Goal: Task Accomplishment & Management: Manage account settings

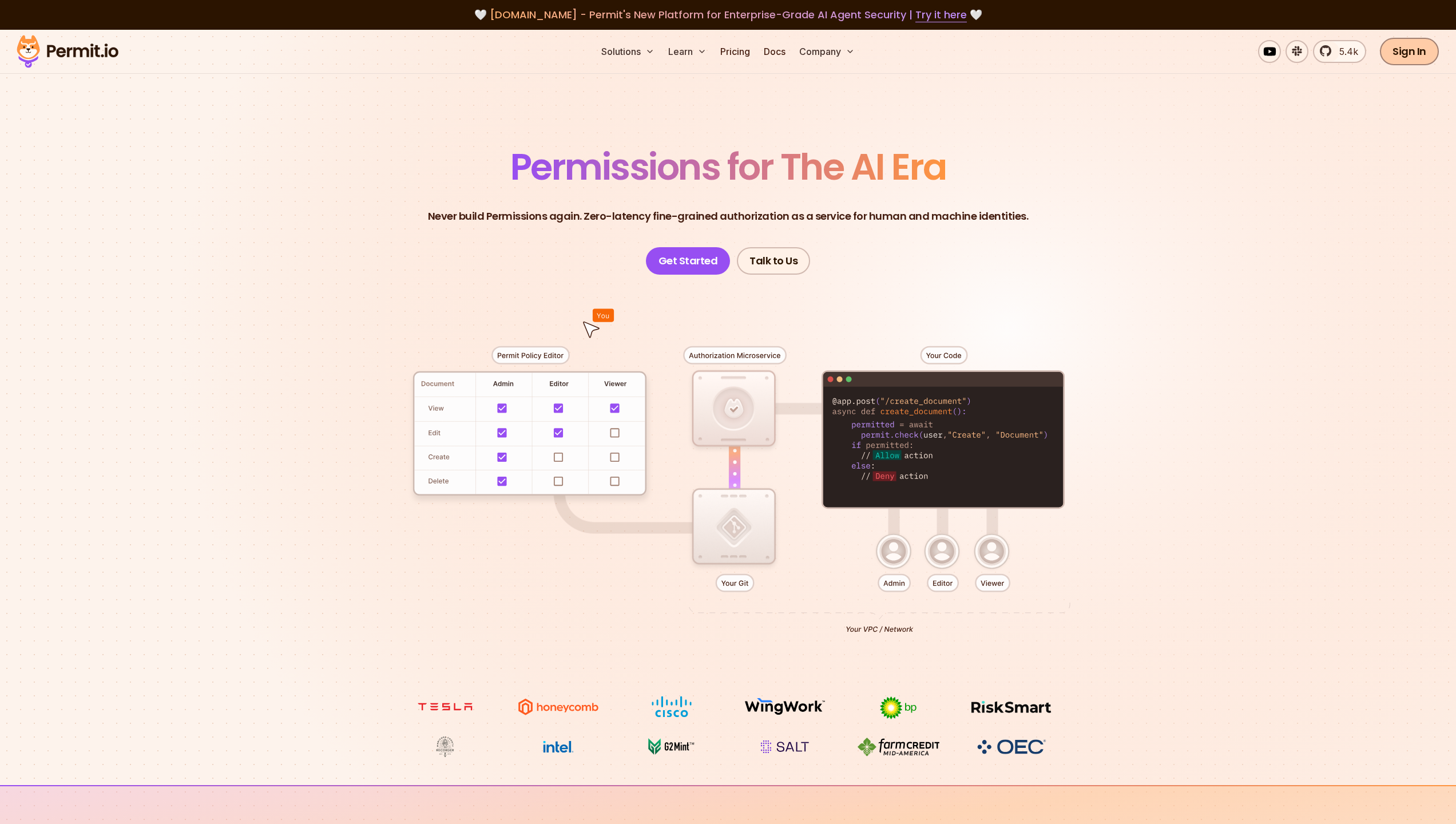
click at [1412, 56] on link "Sign In" at bounding box center [1409, 52] width 59 height 27
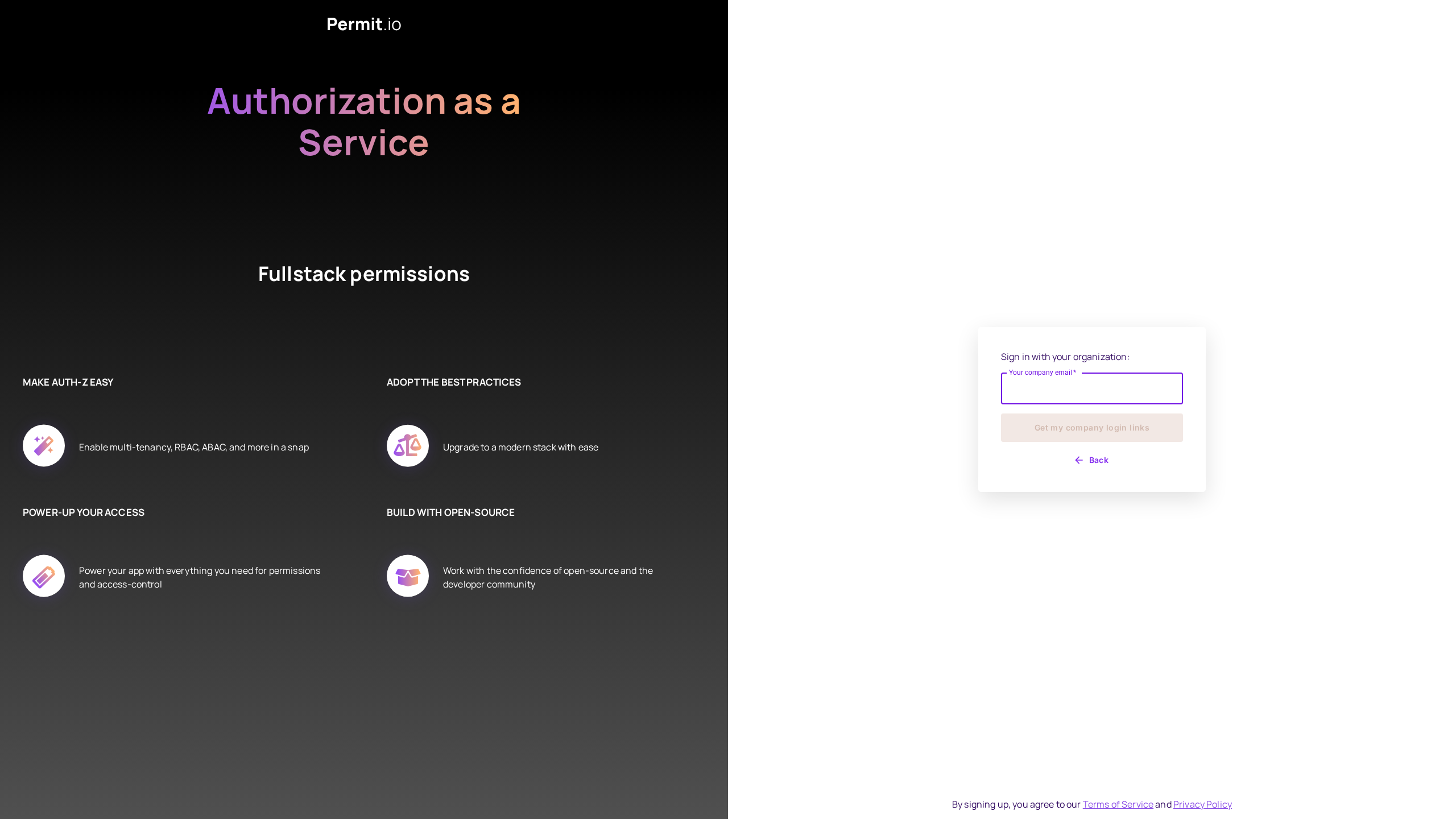
click at [1096, 366] on div "Sign in with your organization: Your company email   * Your company email   * G…" at bounding box center [1092, 409] width 182 height 119
click at [1090, 381] on input "Your company email   *" at bounding box center [1092, 381] width 182 height 32
type input "**********"
click at [1001, 413] on button "Get my company login links" at bounding box center [1092, 427] width 182 height 28
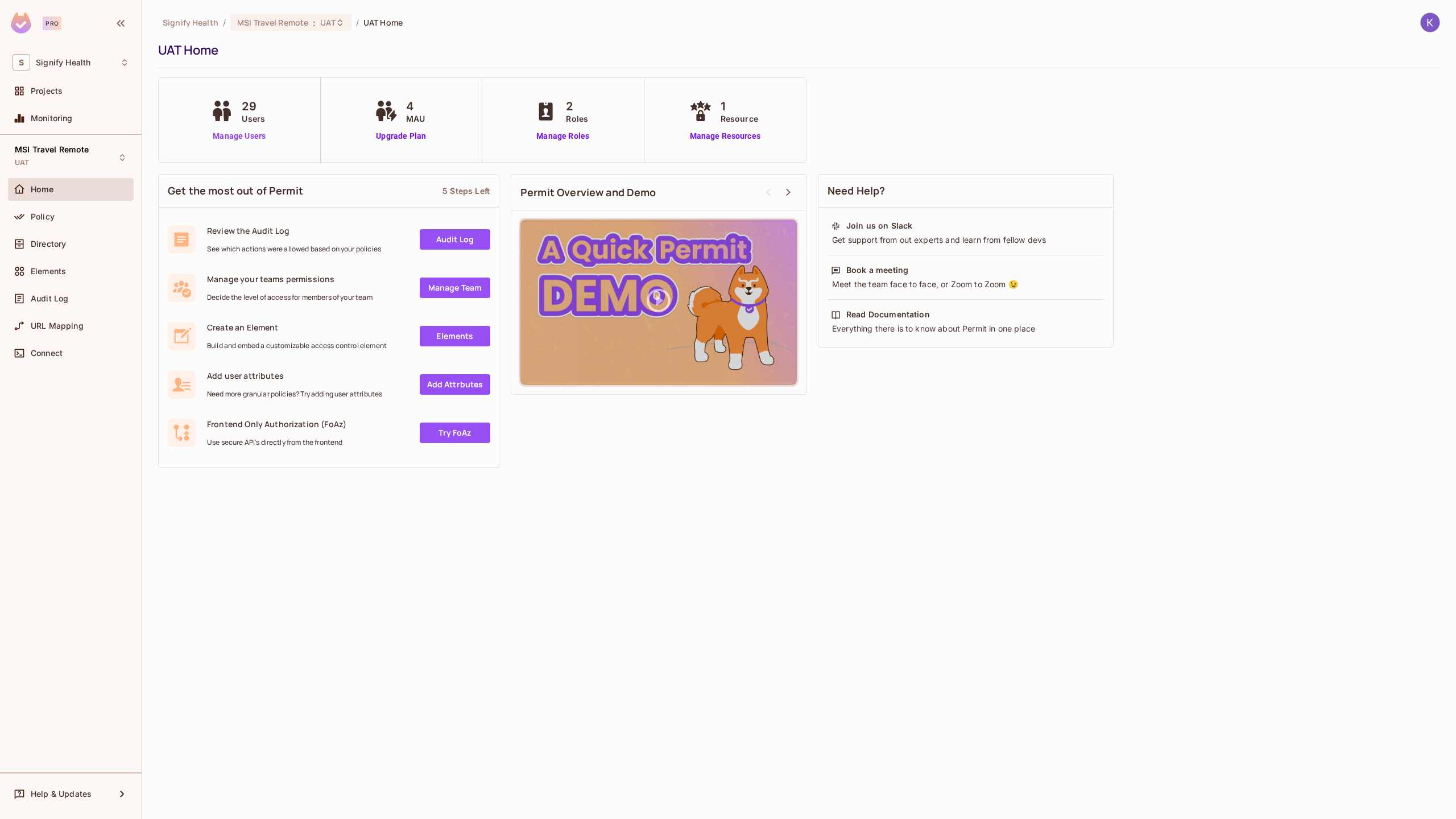
click at [233, 136] on link "Manage Users" at bounding box center [238, 136] width 63 height 12
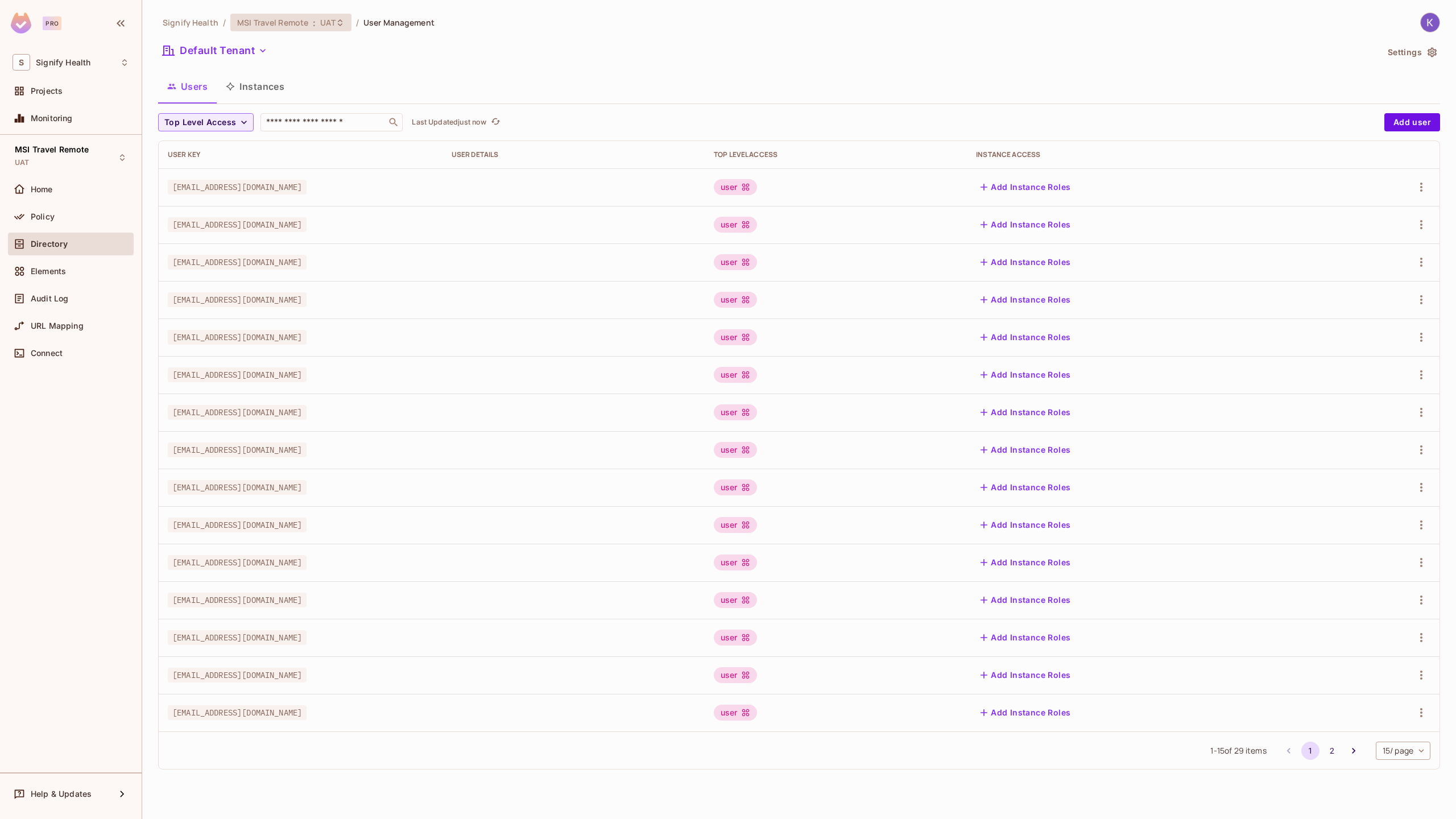
click at [308, 24] on div "MSI Travel Remote : UAT" at bounding box center [284, 22] width 94 height 11
click at [666, 59] on div at bounding box center [728, 410] width 1456 height 819
click at [1417, 124] on button "Add user" at bounding box center [1412, 122] width 56 height 18
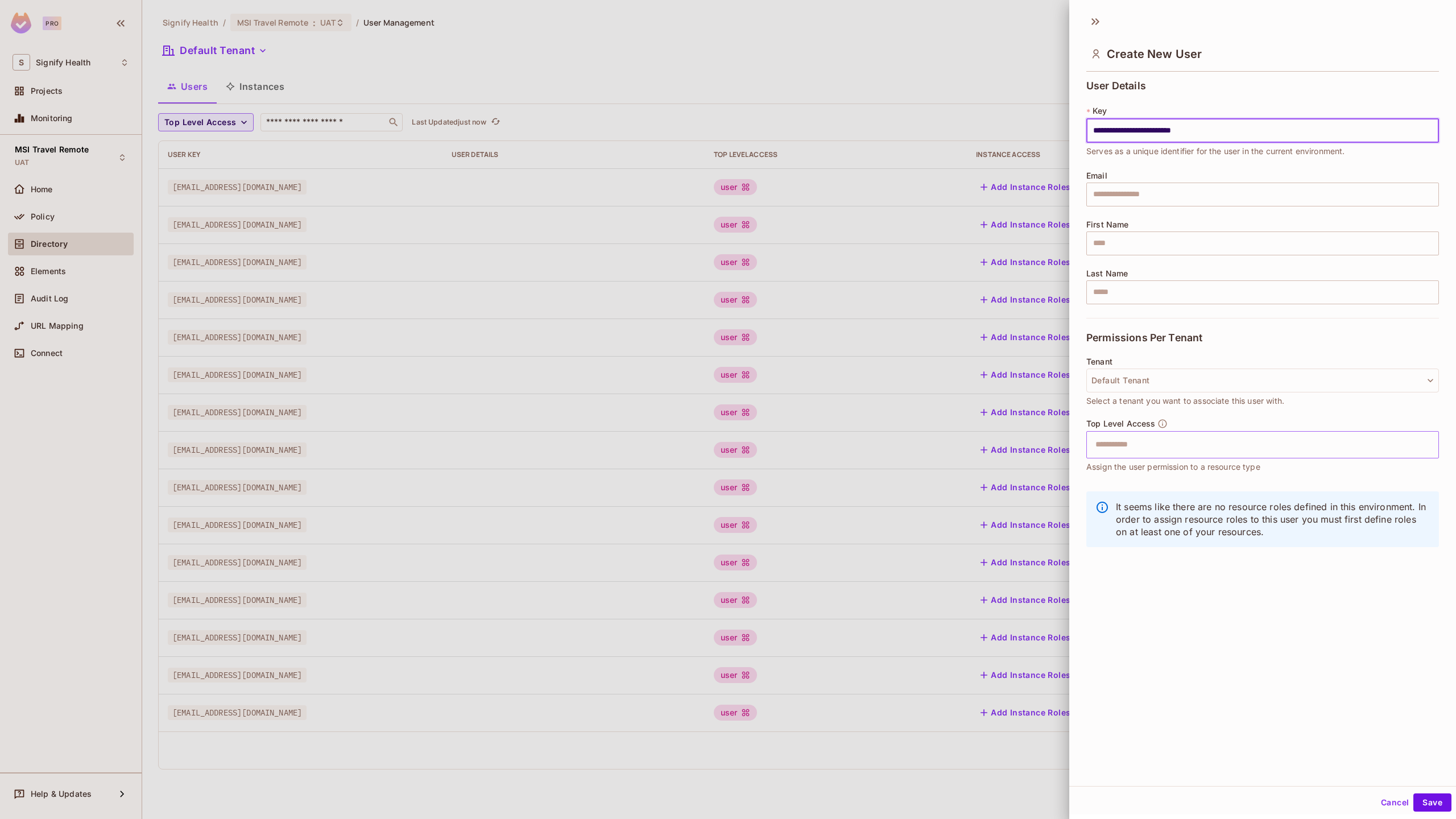
type input "**********"
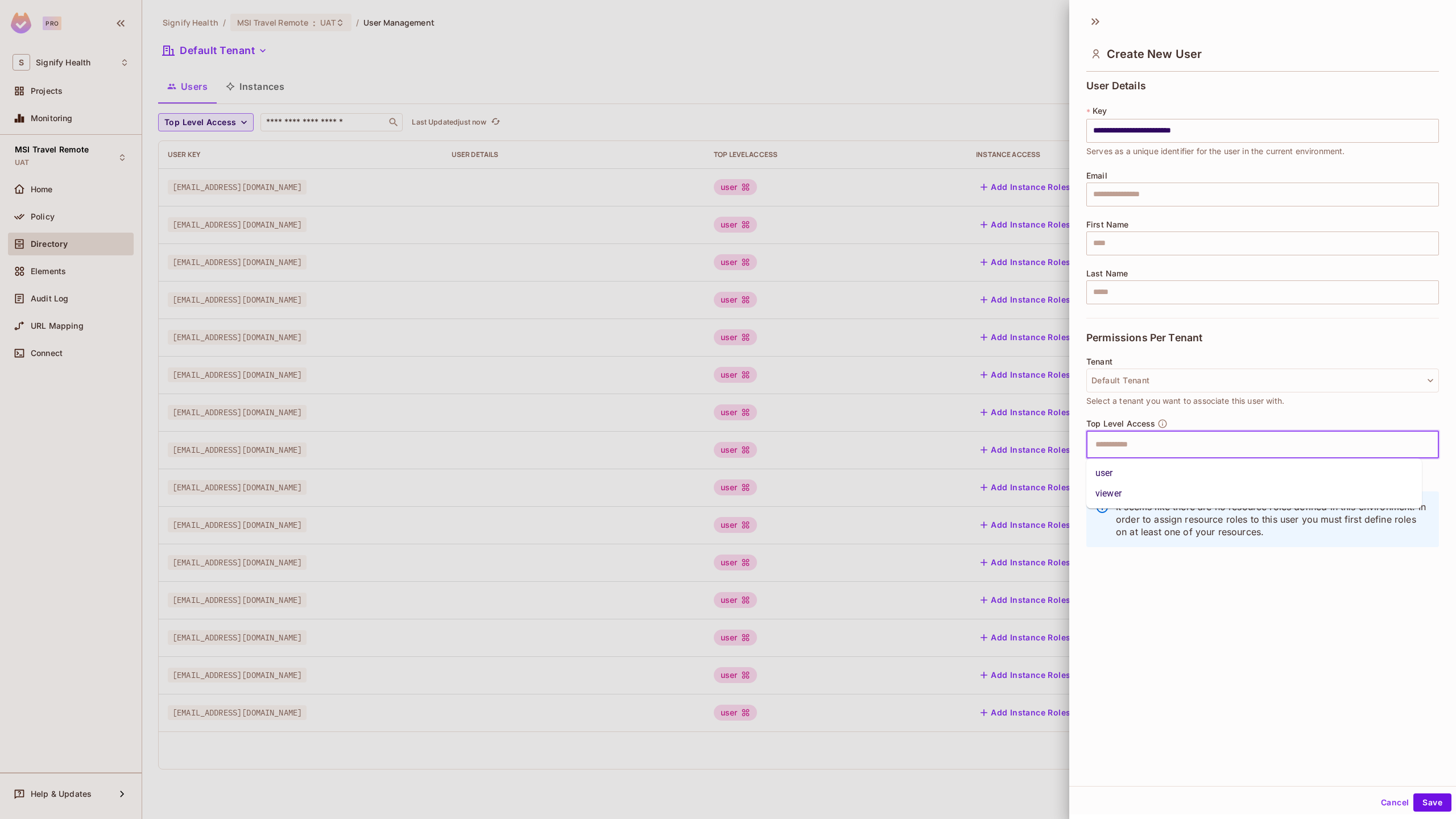
click at [1143, 448] on input "text" at bounding box center [1253, 445] width 328 height 23
click at [1133, 471] on li "user" at bounding box center [1254, 472] width 336 height 20
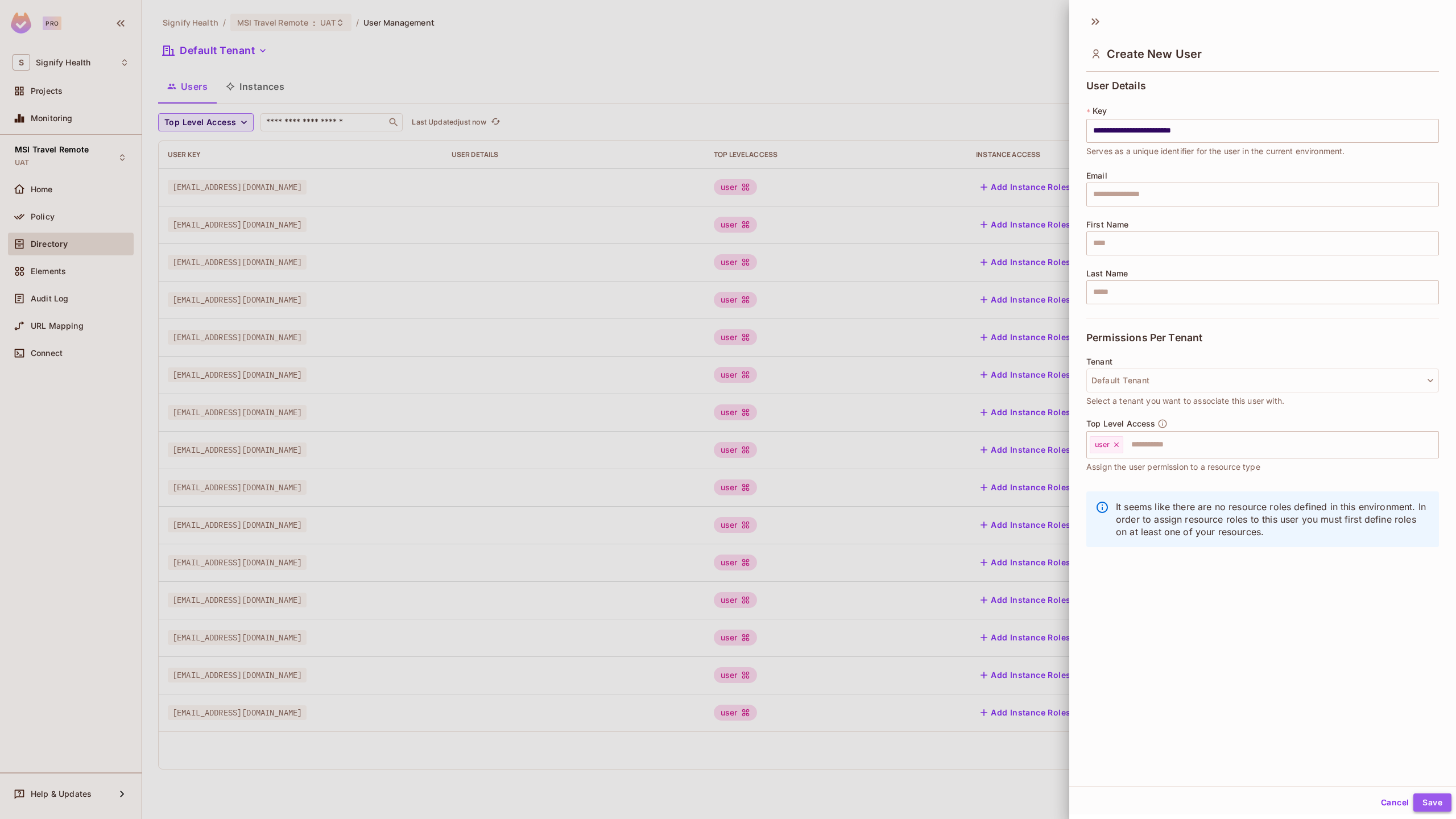
click at [1422, 808] on button "Save" at bounding box center [1432, 803] width 38 height 18
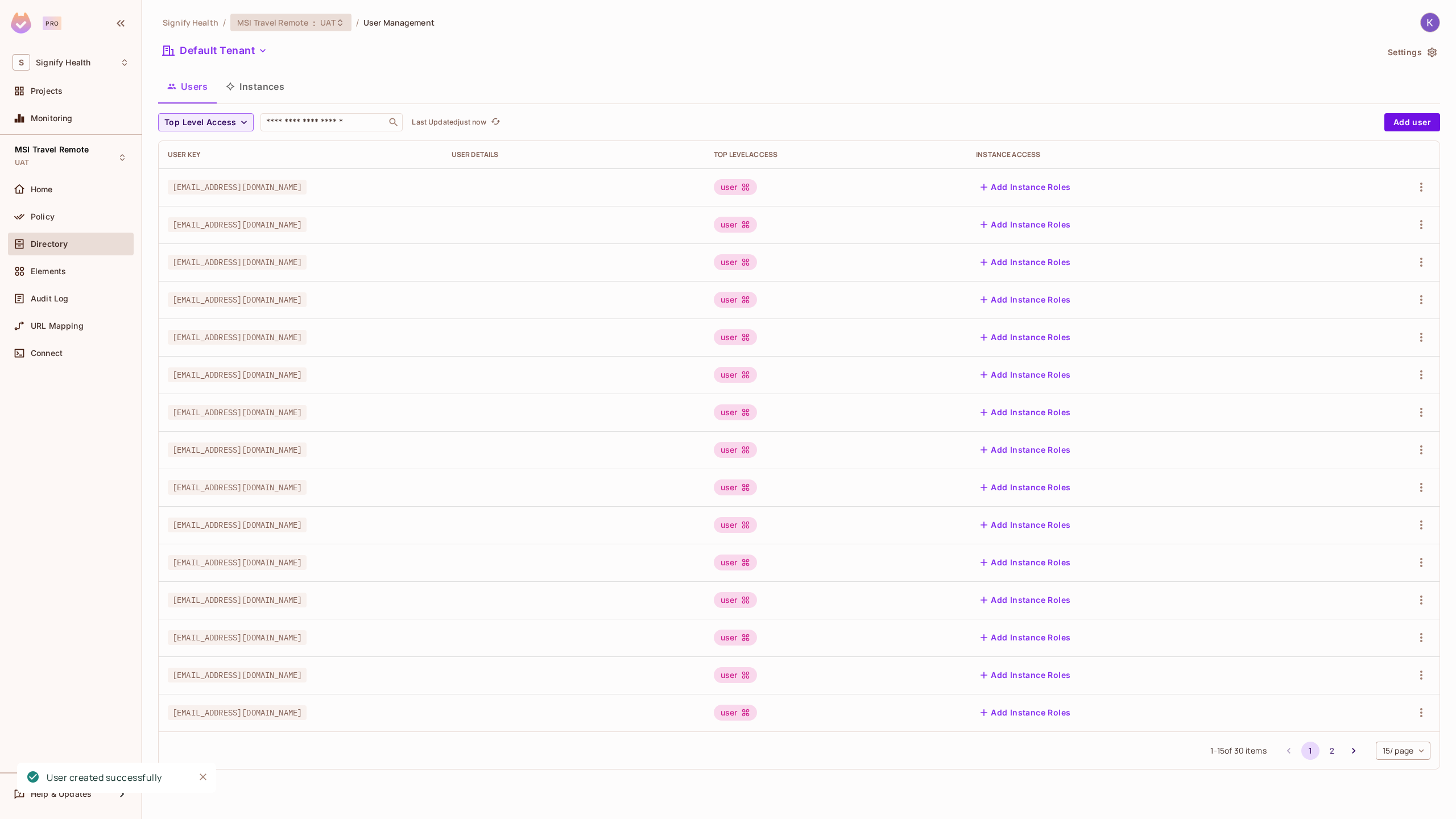
click at [330, 19] on span "UAT" at bounding box center [327, 22] width 15 height 11
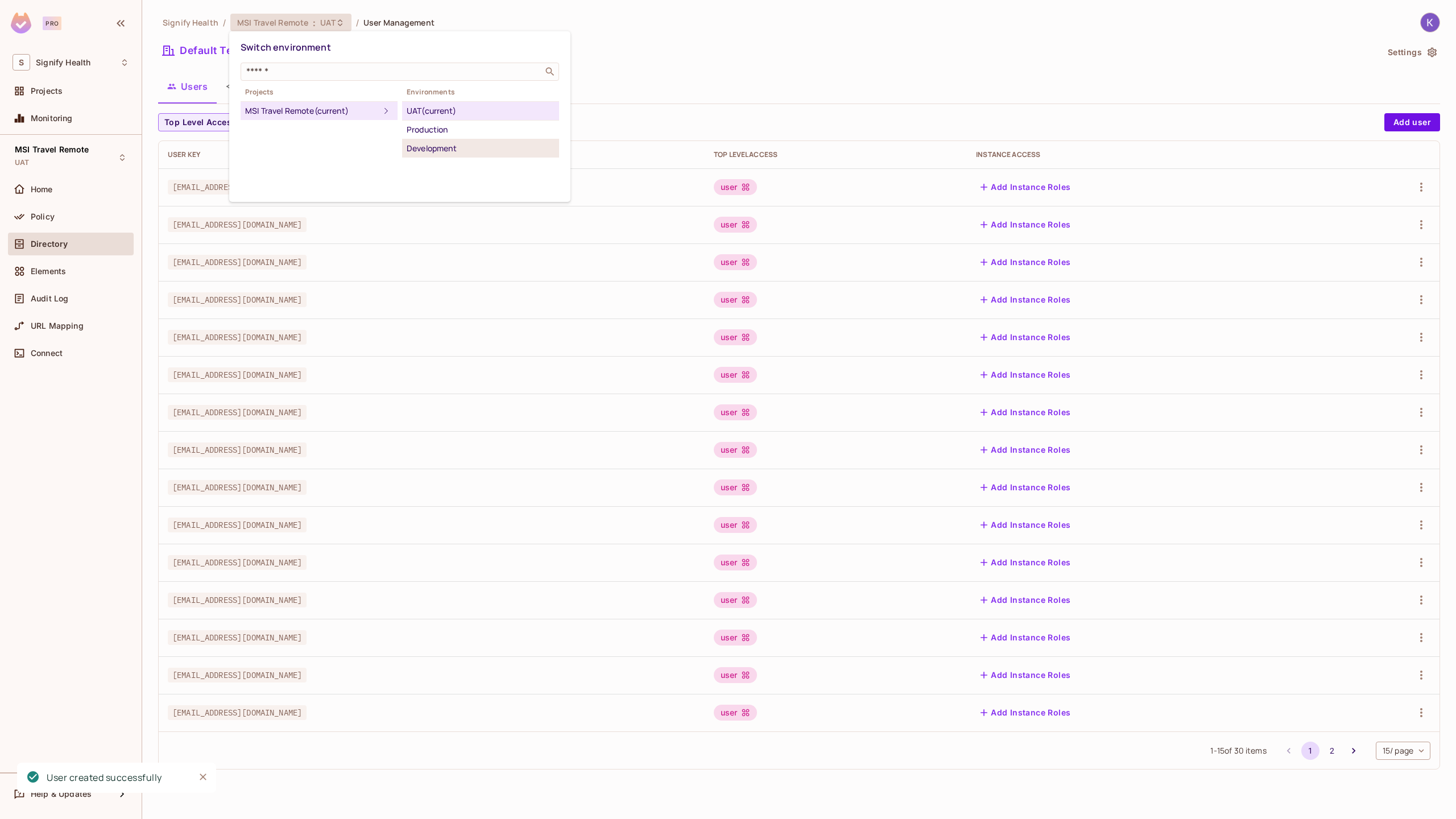
click at [428, 143] on div "Development" at bounding box center [480, 148] width 148 height 14
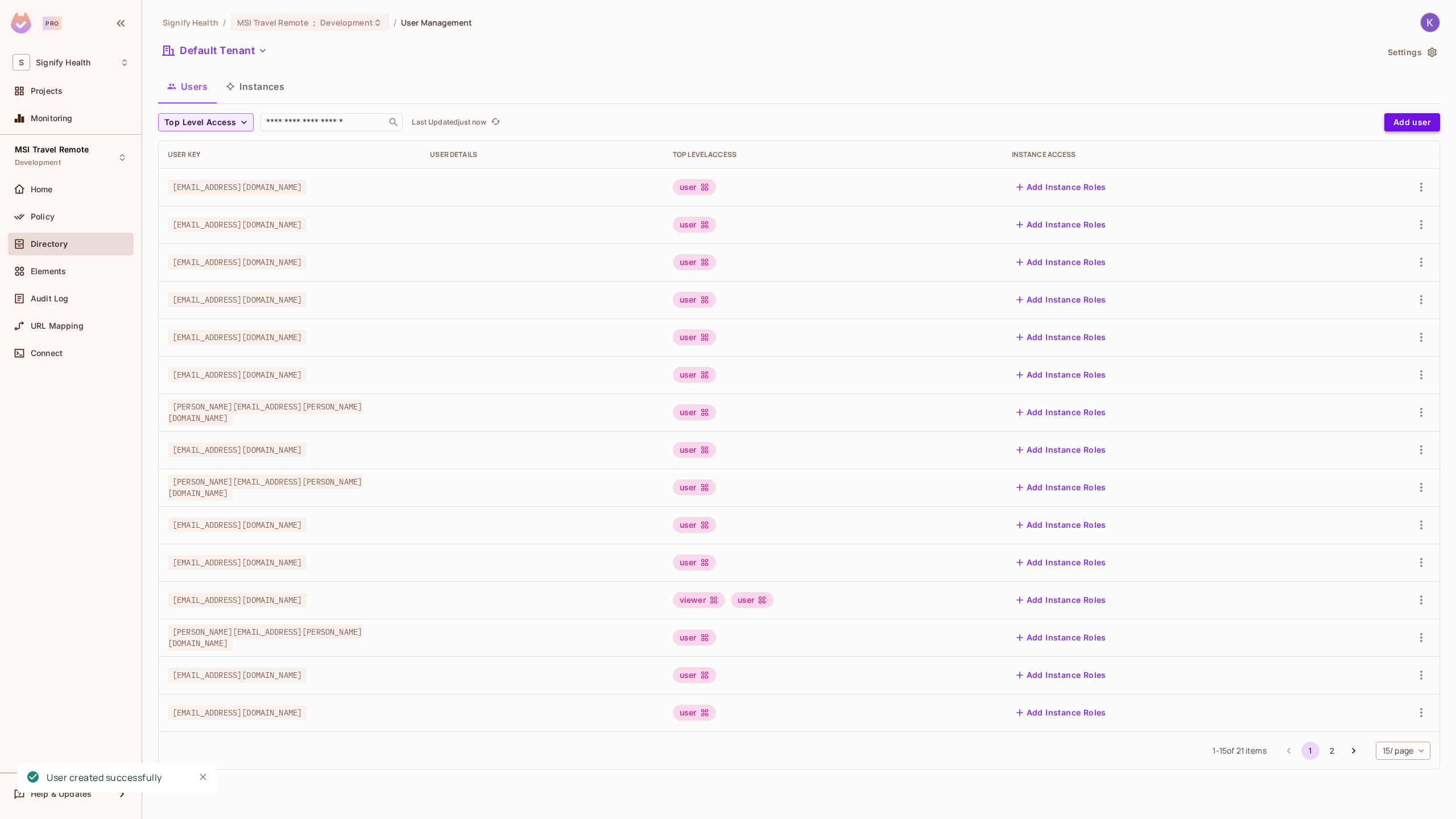
click at [1420, 122] on button "Add user" at bounding box center [1412, 122] width 56 height 18
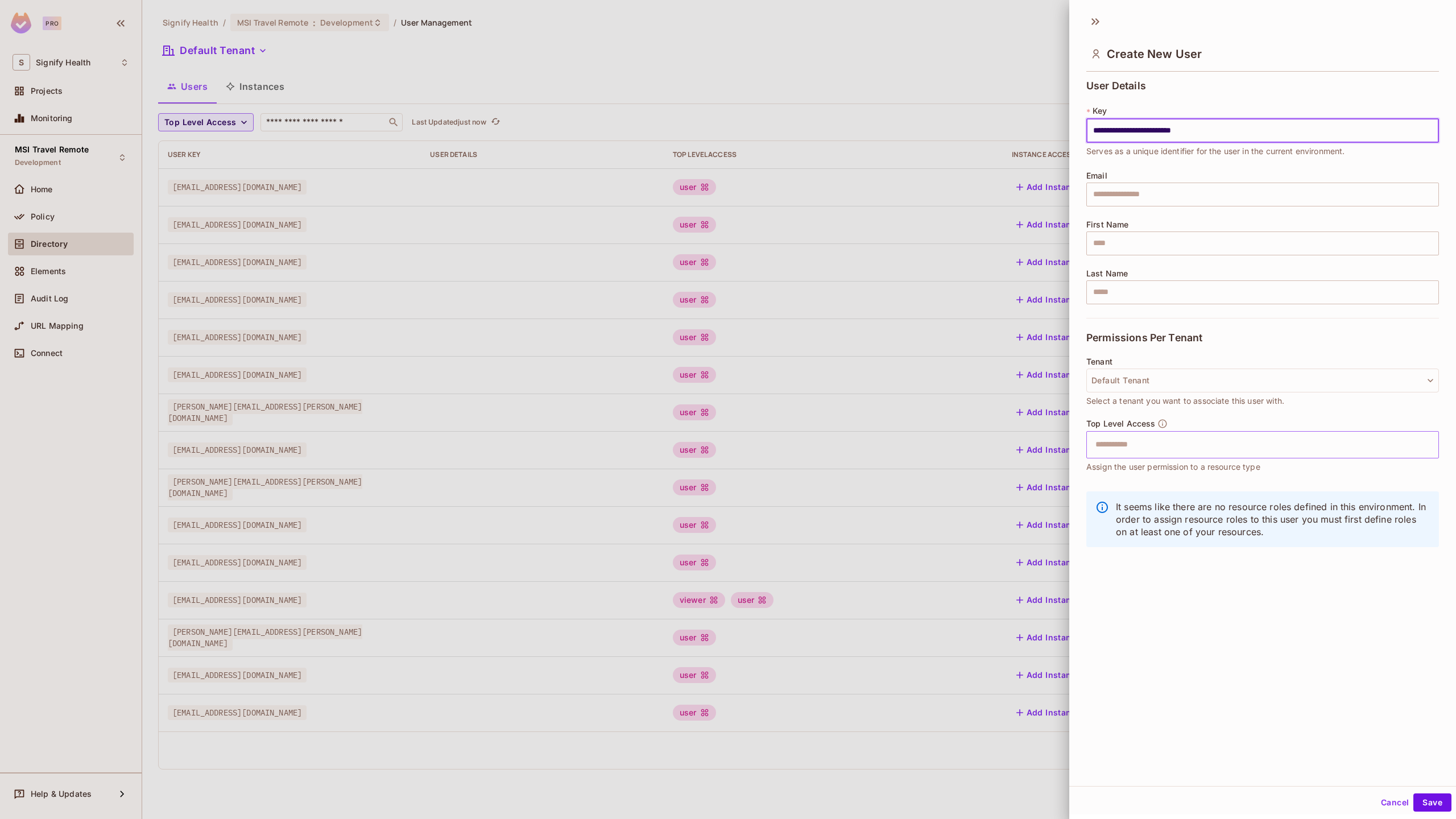
type input "**********"
click at [1129, 438] on input "text" at bounding box center [1253, 445] width 328 height 23
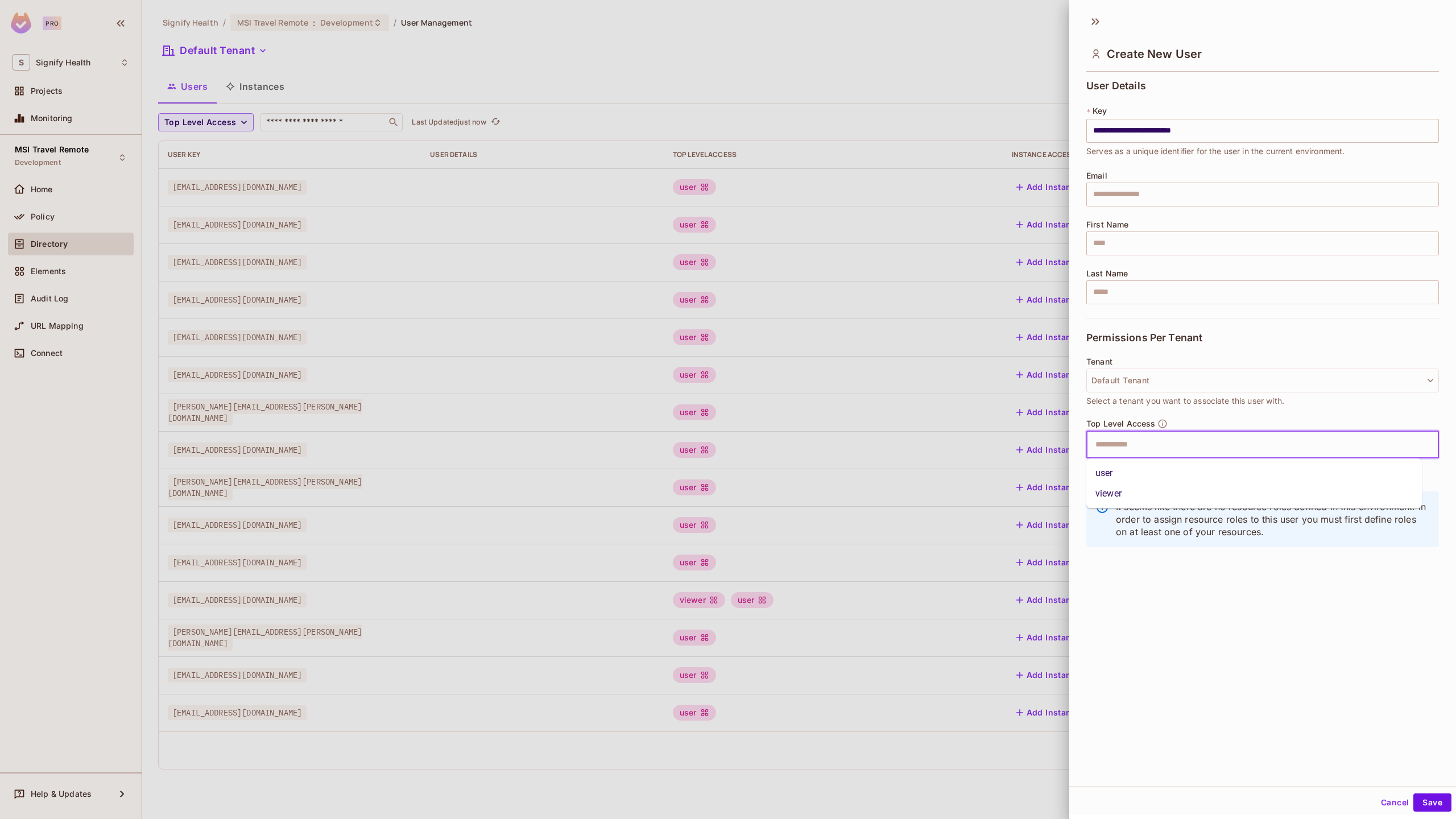
click at [1118, 479] on li "user" at bounding box center [1254, 472] width 336 height 20
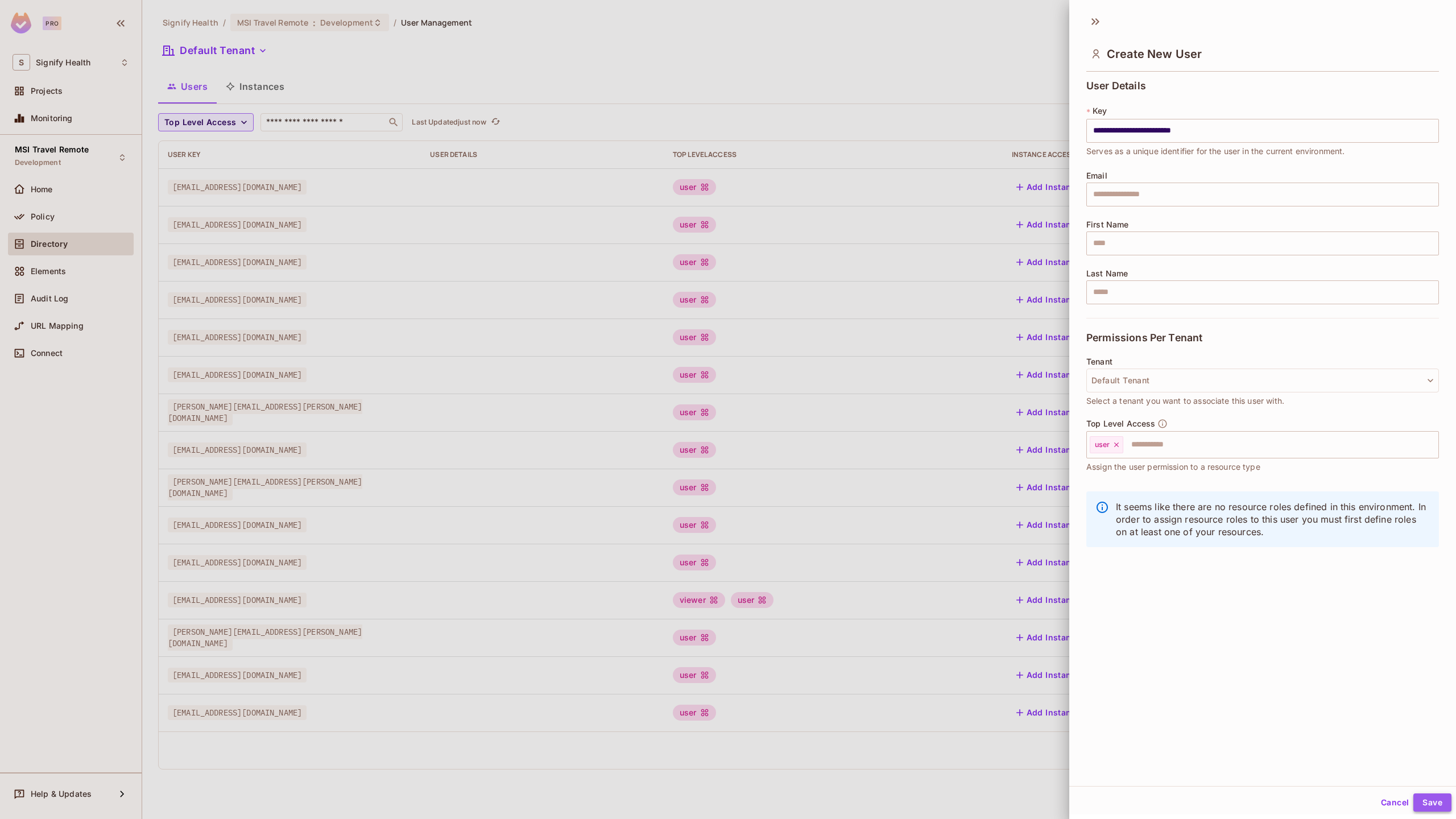
click at [1426, 801] on button "Save" at bounding box center [1432, 803] width 38 height 18
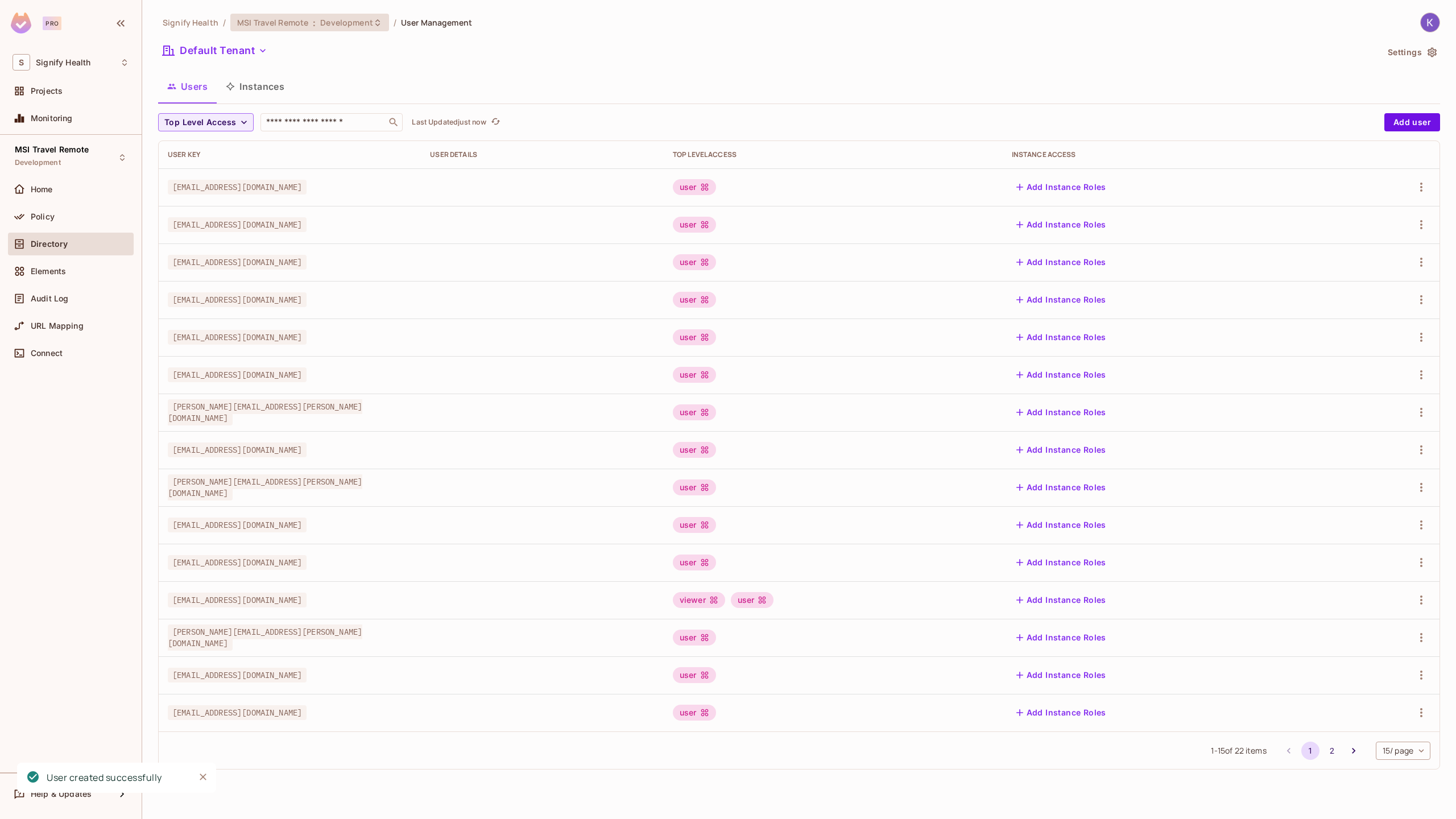
click at [368, 26] on span "Development" at bounding box center [347, 22] width 52 height 11
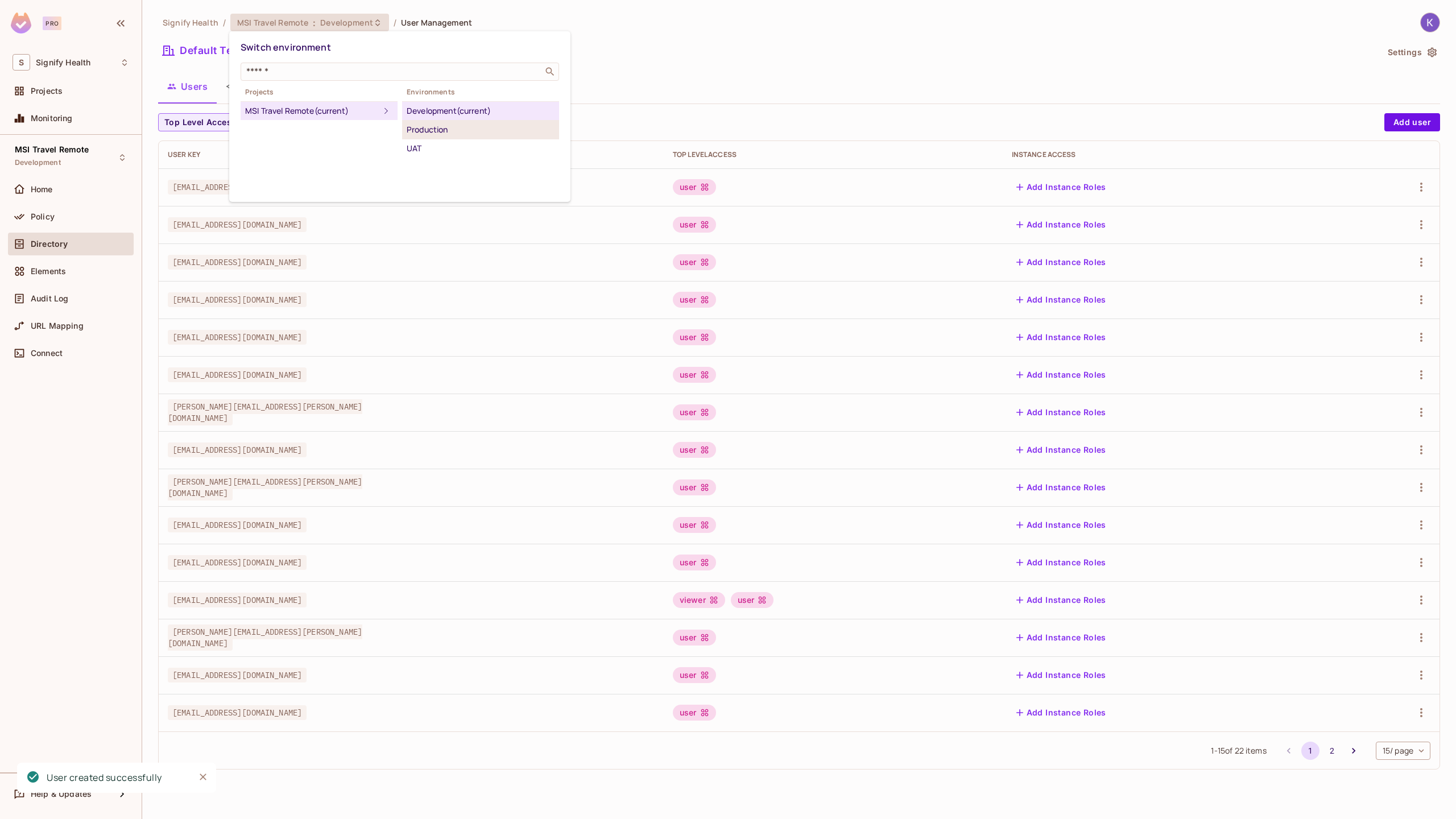
click at [441, 132] on div "Production" at bounding box center [480, 130] width 148 height 14
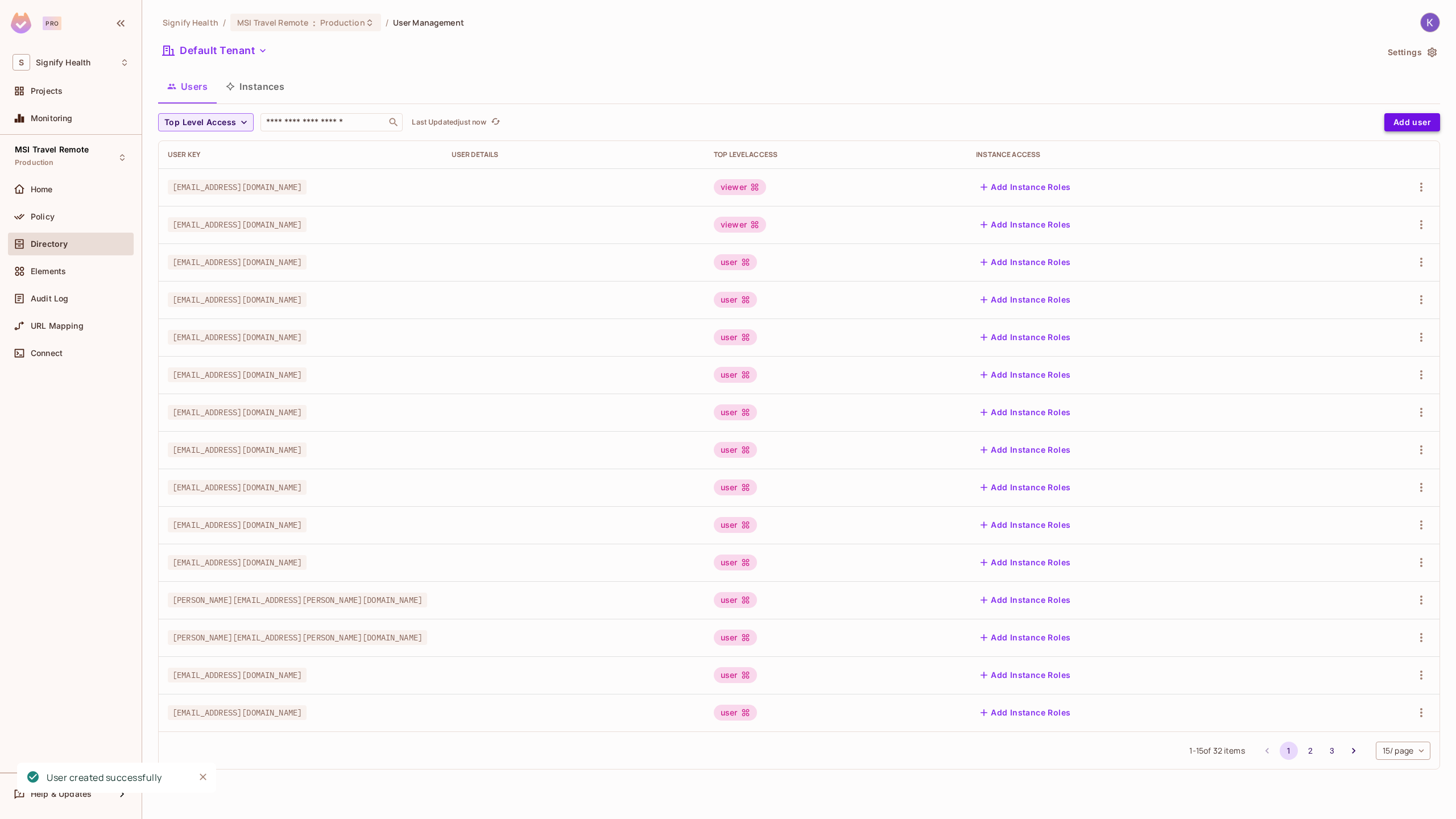
click at [1423, 119] on button "Add user" at bounding box center [1412, 122] width 56 height 18
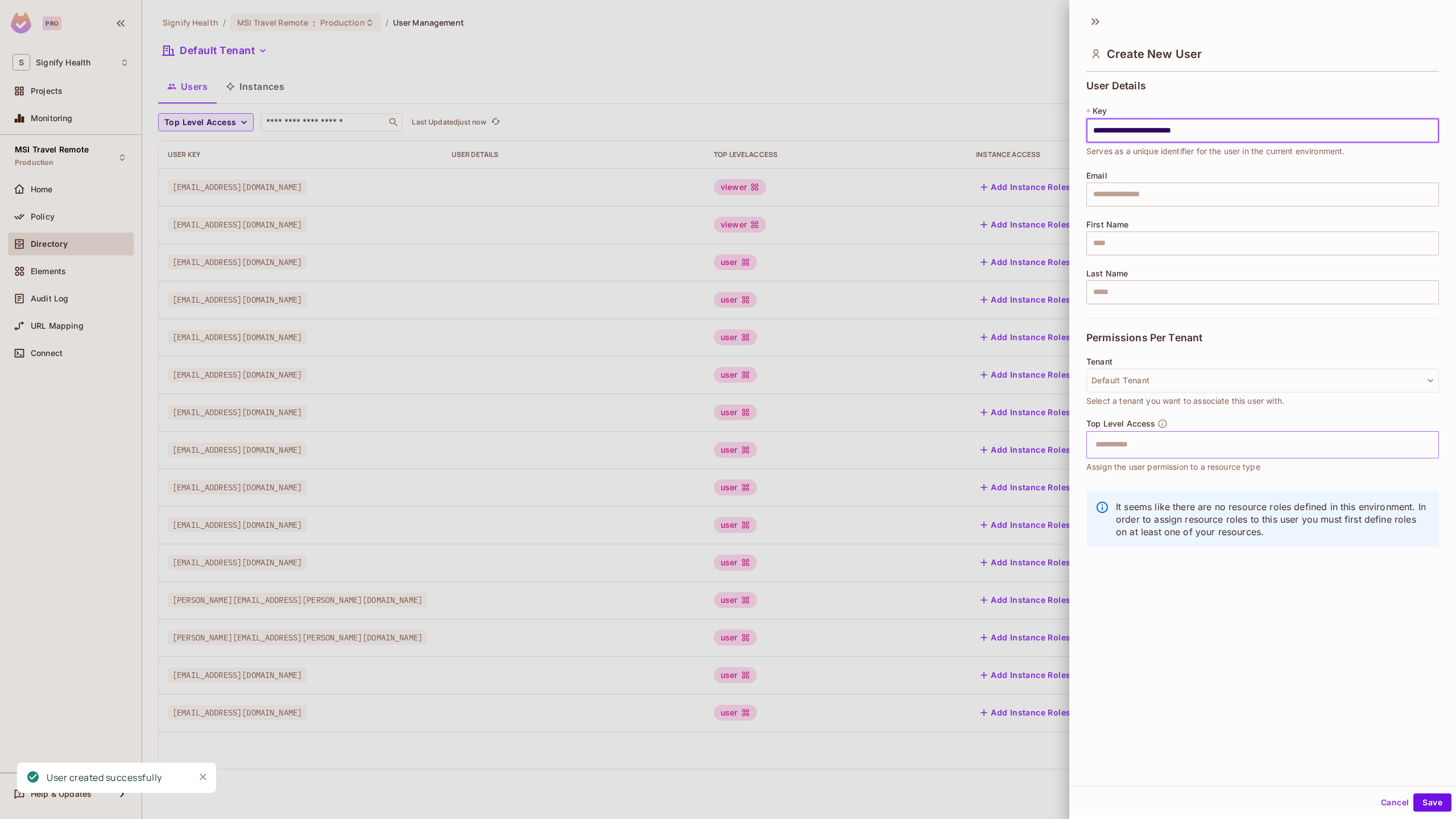
type input "**********"
click at [1173, 440] on input "text" at bounding box center [1253, 445] width 328 height 23
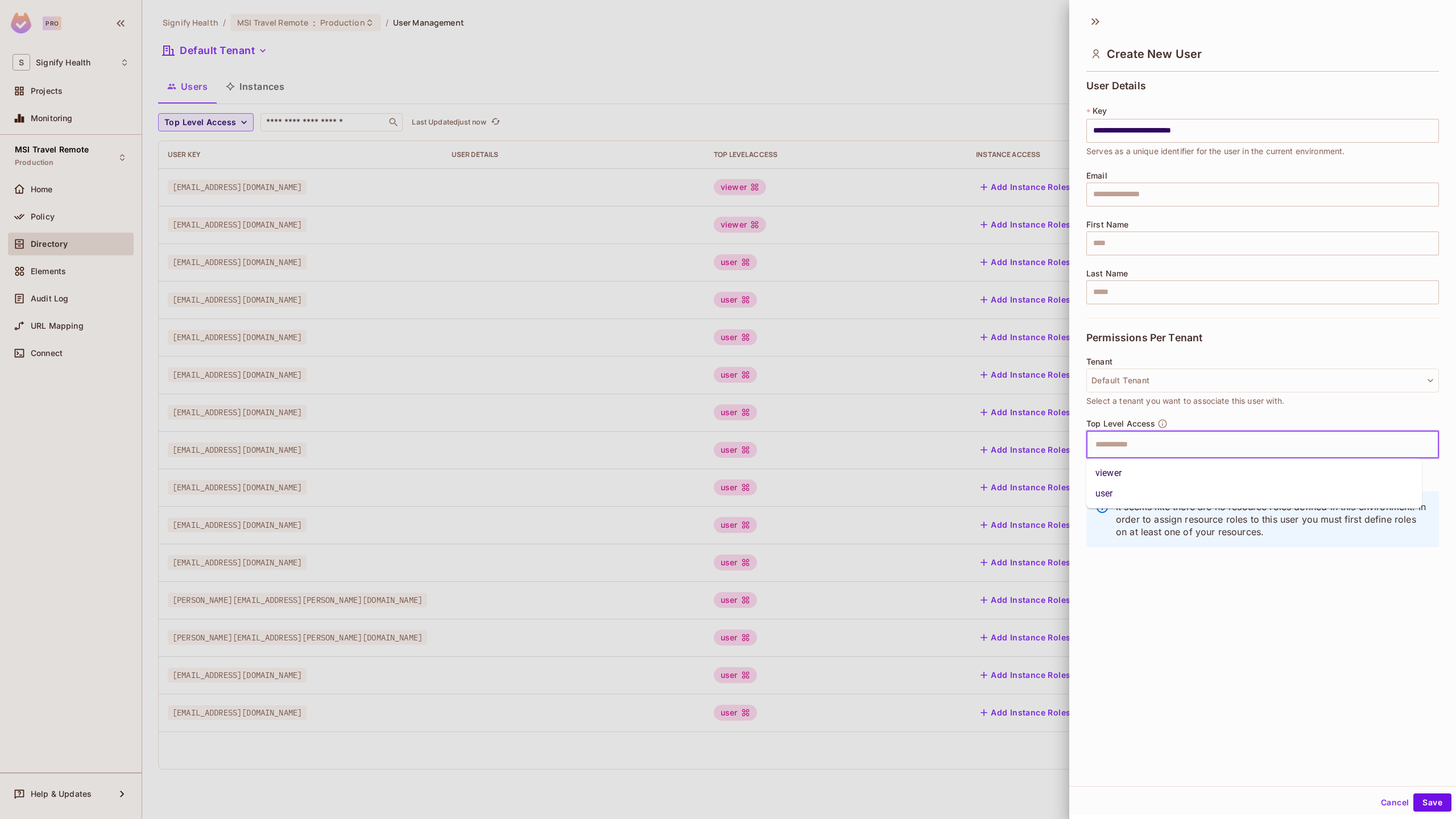
click at [1135, 474] on li "viewer" at bounding box center [1254, 472] width 336 height 20
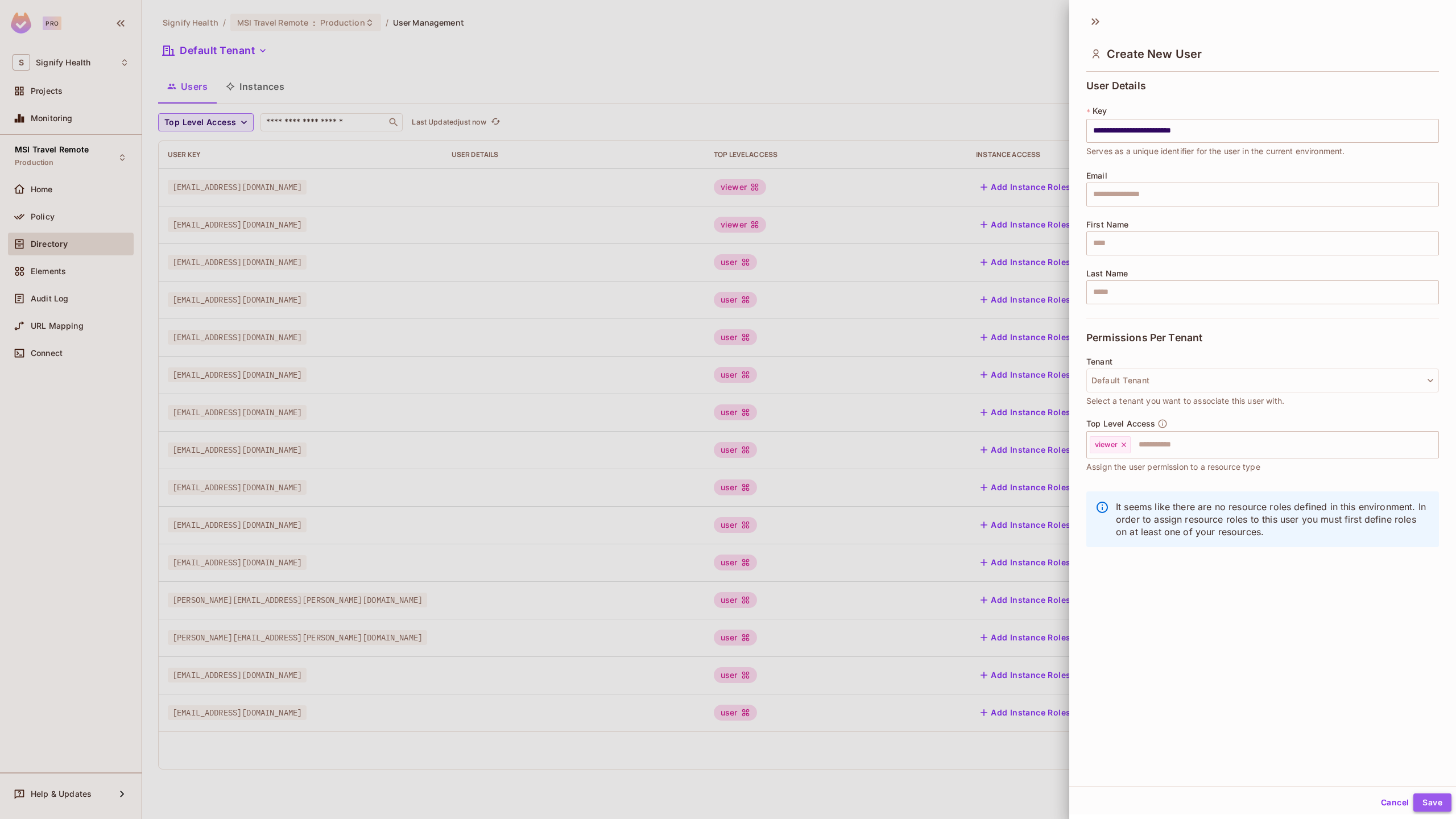
click at [1415, 801] on button "Save" at bounding box center [1432, 803] width 38 height 18
